Goal: Find specific page/section: Find specific page/section

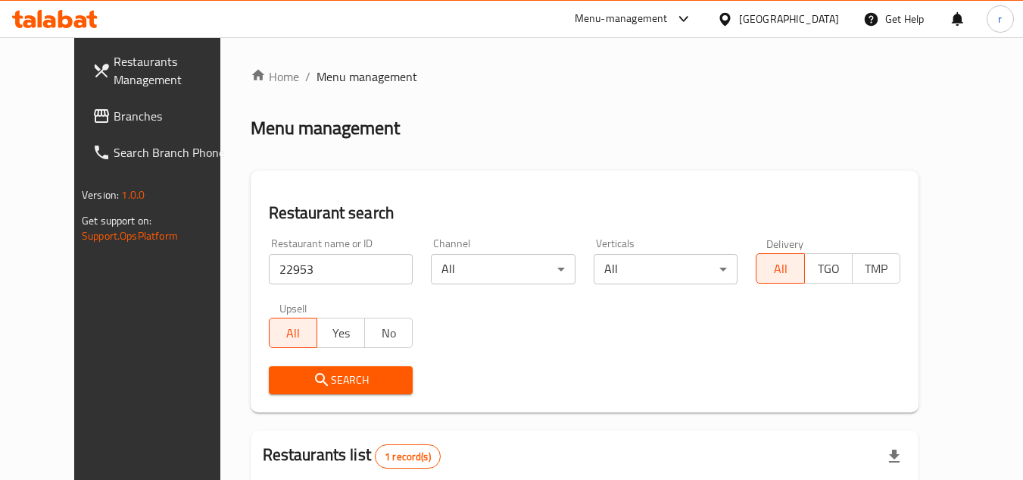
scroll to position [183, 0]
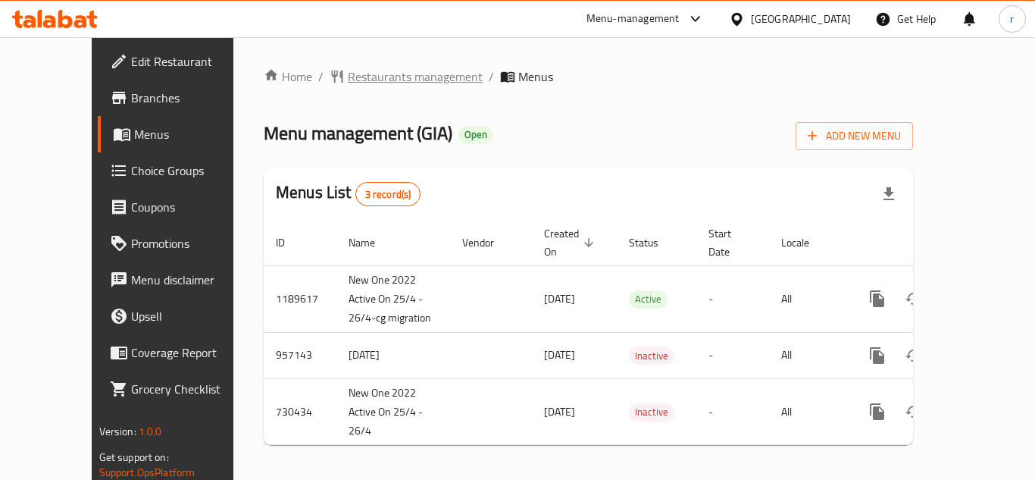
click at [348, 80] on span "Restaurants management" at bounding box center [415, 76] width 135 height 18
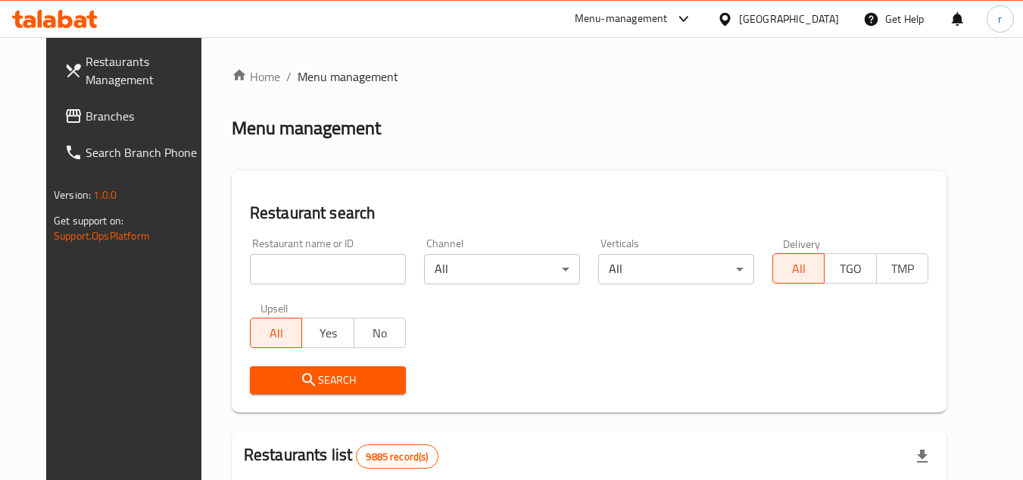
click at [322, 263] on input "search" at bounding box center [328, 269] width 156 height 30
paste input "41580"
type input "41580"
click at [421, 183] on div "Restaurant search Restaurant name or ID 41580 Restaurant name or ID Channel All…" at bounding box center [589, 291] width 715 height 242
click at [336, 379] on span "Search" at bounding box center [328, 379] width 132 height 19
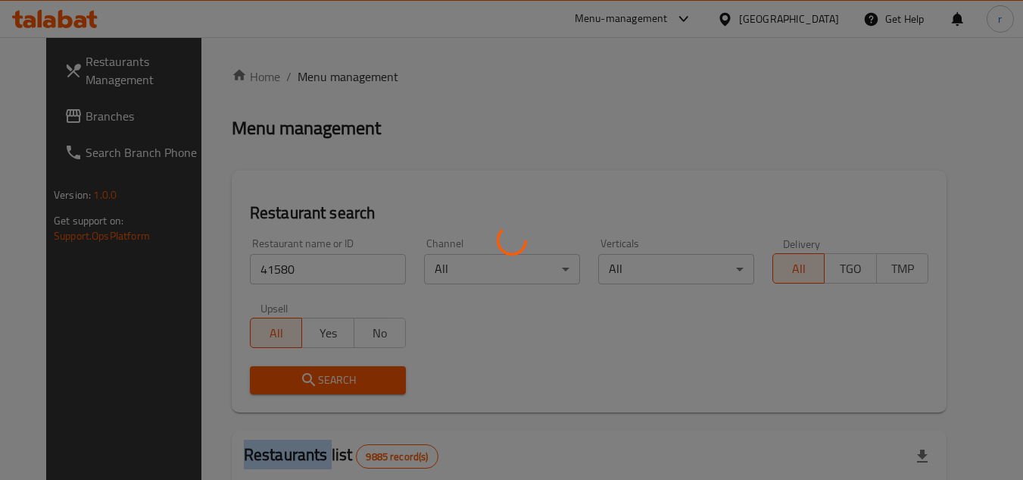
click at [336, 379] on div at bounding box center [511, 240] width 1023 height 480
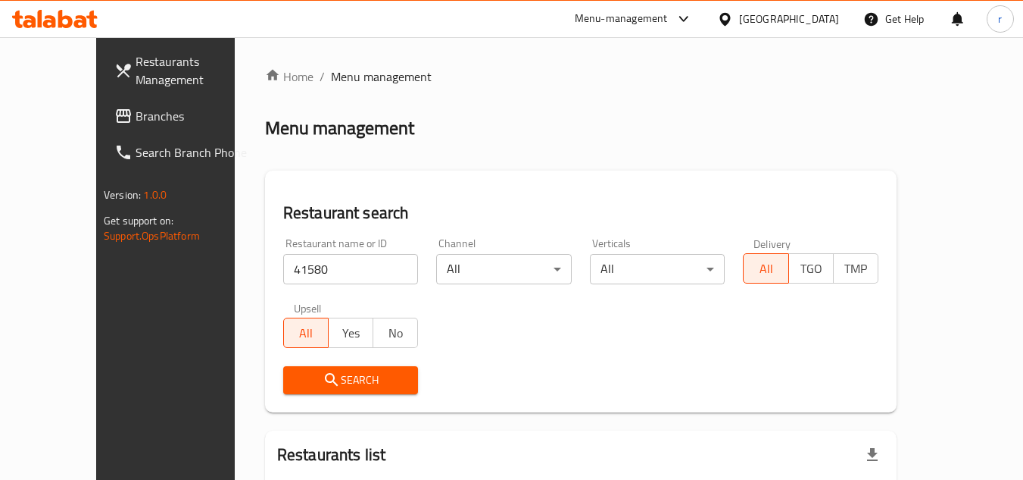
click at [434, 161] on div "Home / Menu management Menu management Restaurant search Restaurant name or ID …" at bounding box center [581, 336] width 632 height 539
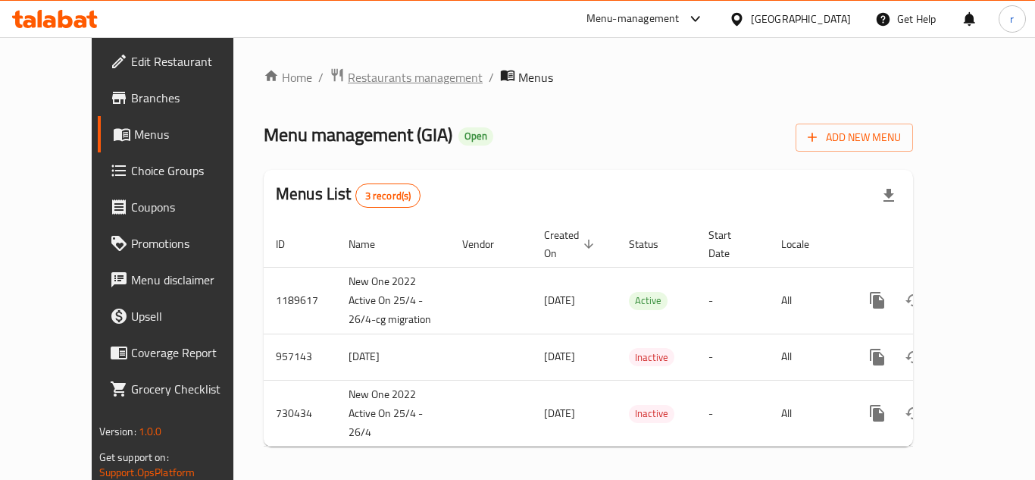
click at [355, 79] on span "Restaurants management" at bounding box center [415, 77] width 135 height 18
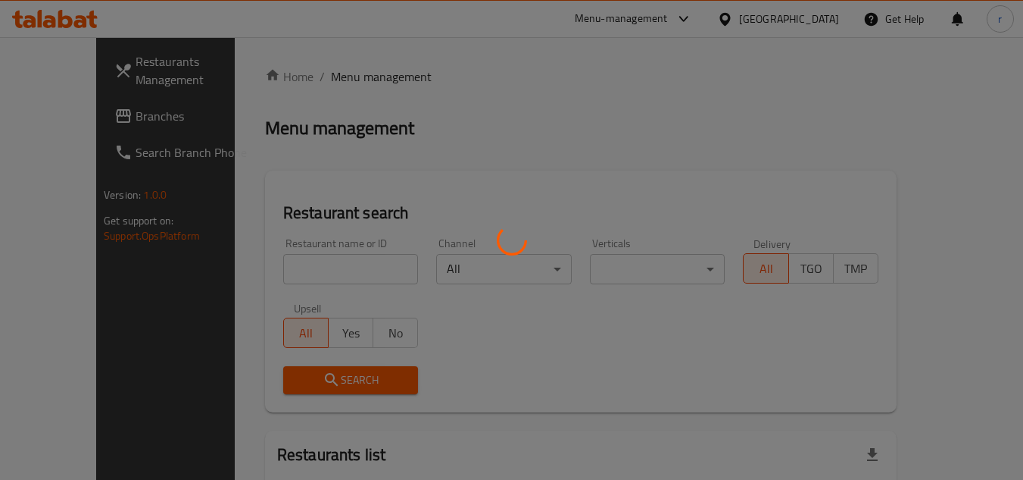
click at [331, 262] on div at bounding box center [511, 240] width 1023 height 480
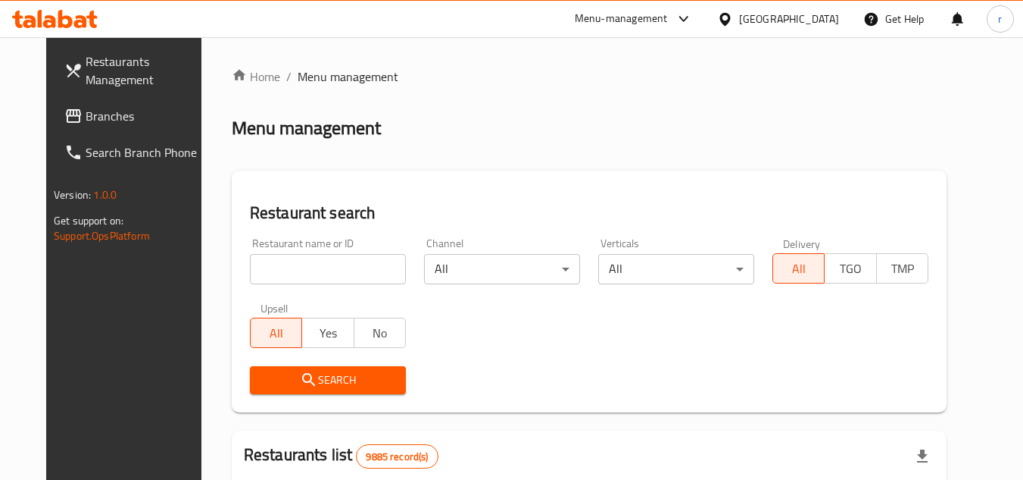
click at [331, 262] on input "search" at bounding box center [328, 269] width 156 height 30
paste input "23396"
type input "23396"
click at [300, 379] on icon "submit" at bounding box center [309, 379] width 18 height 18
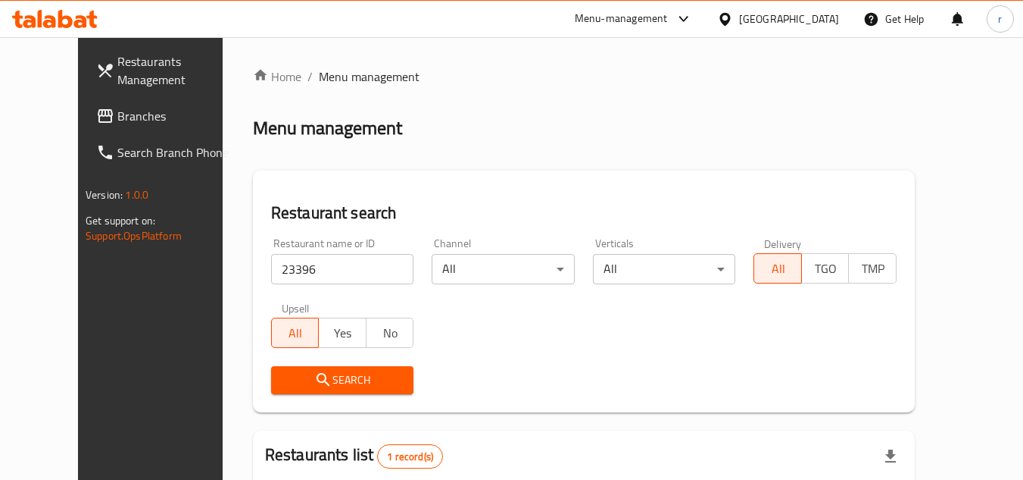
click at [809, 14] on div "[GEOGRAPHIC_DATA]" at bounding box center [789, 19] width 100 height 17
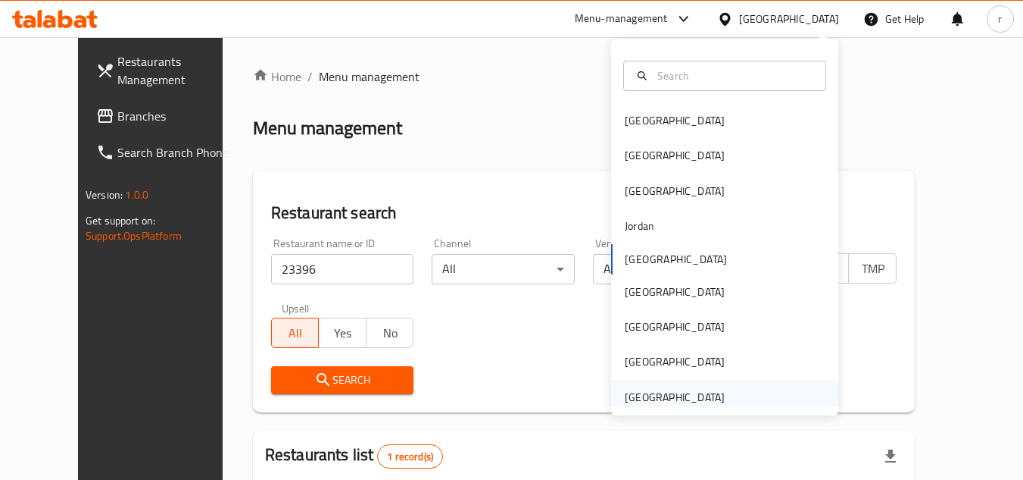
click at [669, 389] on div "United Arab Emirates" at bounding box center [675, 397] width 100 height 17
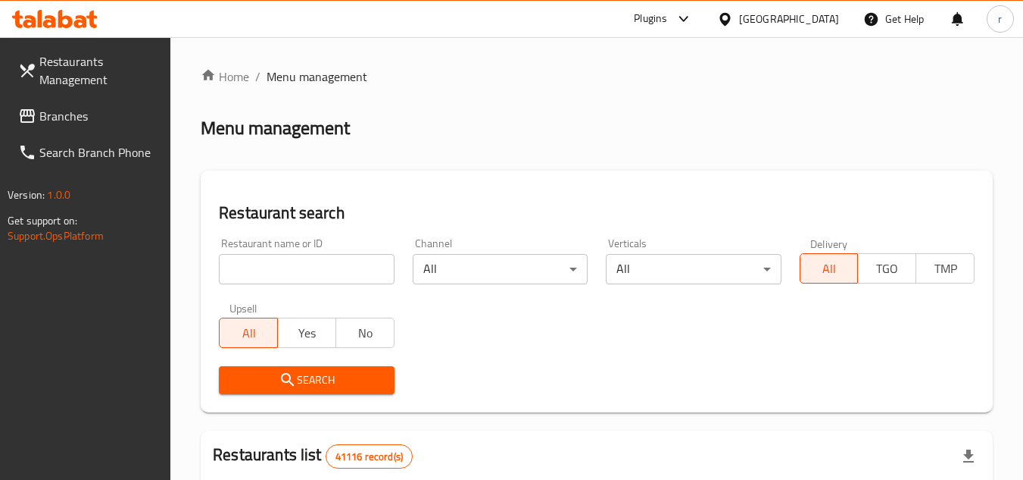
click at [74, 107] on span "Branches" at bounding box center [99, 116] width 120 height 18
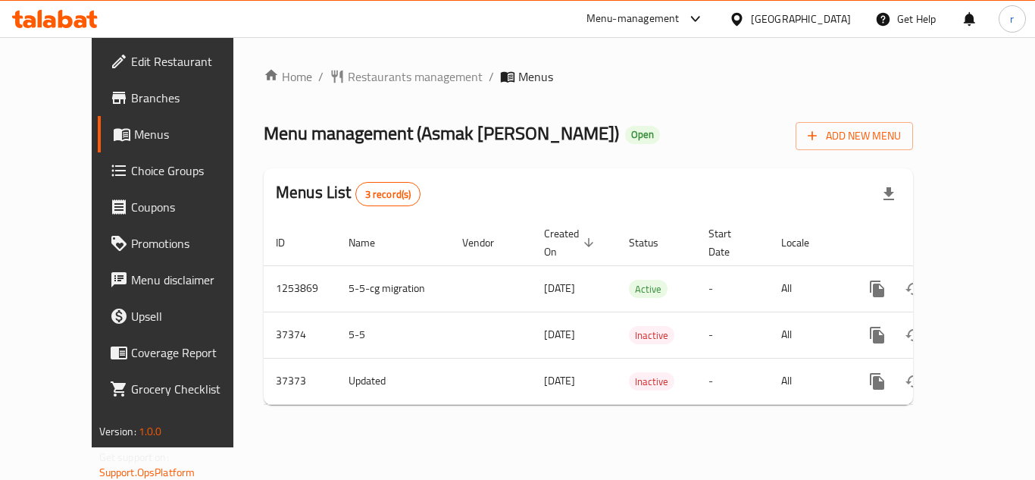
click at [646, 107] on div "Home / Restaurants management / Menus Menu management ( Asmak Al Sultan ) Open …" at bounding box center [588, 241] width 649 height 349
click at [368, 81] on span "Restaurants management" at bounding box center [415, 76] width 135 height 18
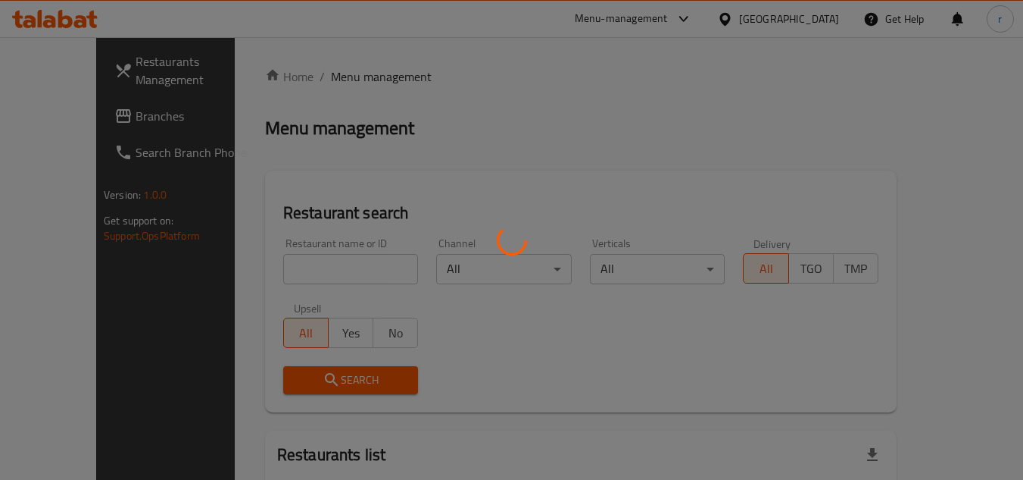
click at [328, 258] on div at bounding box center [511, 240] width 1023 height 480
click at [327, 259] on div at bounding box center [511, 240] width 1023 height 480
click at [325, 263] on div at bounding box center [511, 240] width 1023 height 480
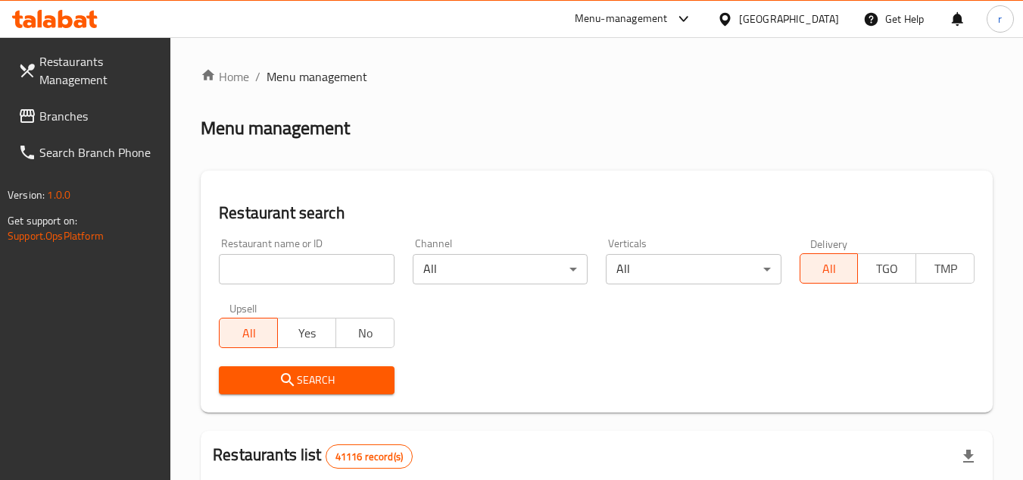
click at [333, 269] on div at bounding box center [511, 240] width 1023 height 480
click at [333, 269] on input "search" at bounding box center [306, 269] width 175 height 30
click at [330, 264] on input "search" at bounding box center [306, 269] width 175 height 30
paste input "18019"
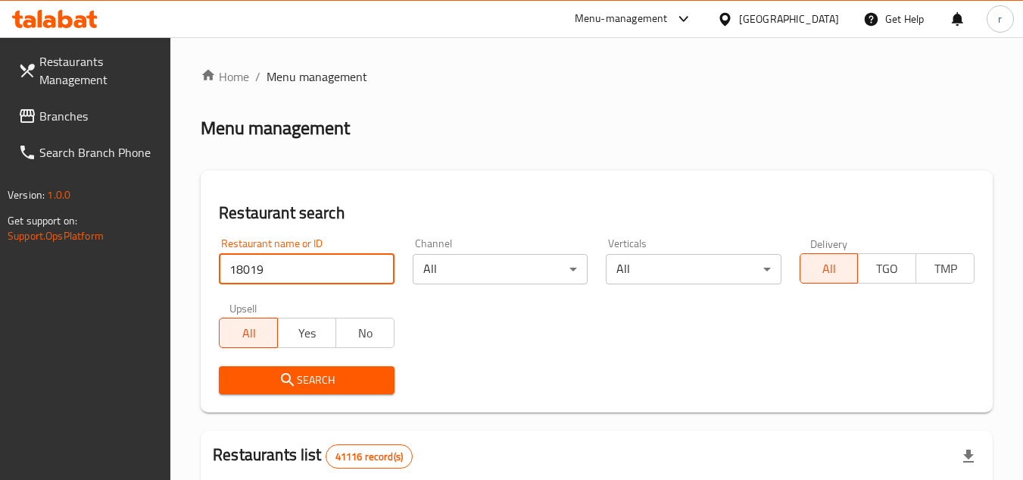
type input "18019"
click at [281, 377] on icon "submit" at bounding box center [288, 379] width 18 height 18
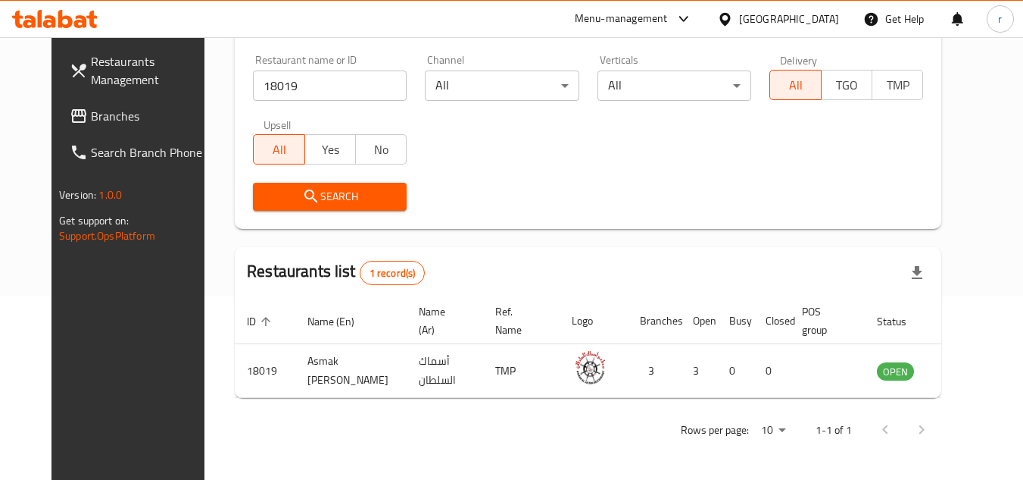
scroll to position [183, 0]
